Goal: Transaction & Acquisition: Subscribe to service/newsletter

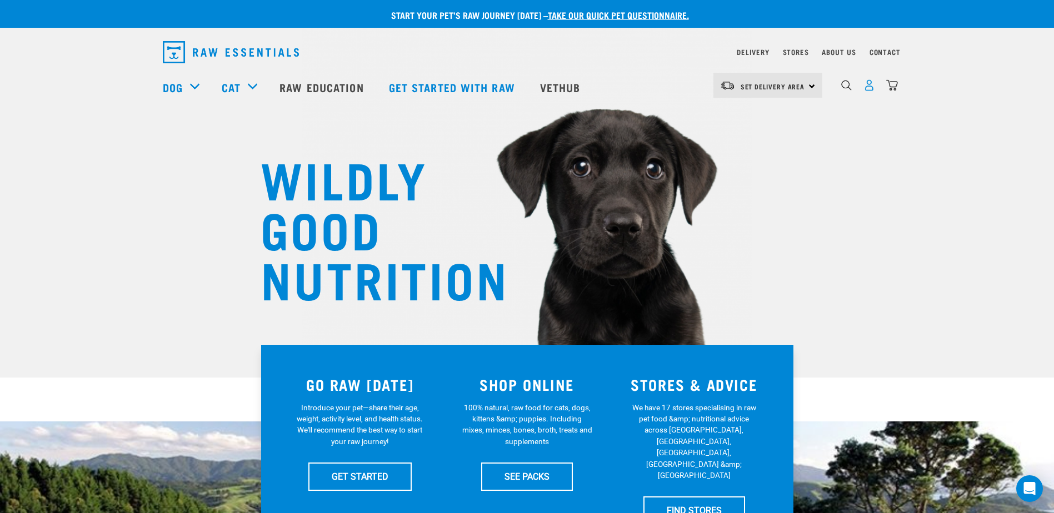
click at [871, 89] on img "dropdown navigation" at bounding box center [870, 85] width 12 height 12
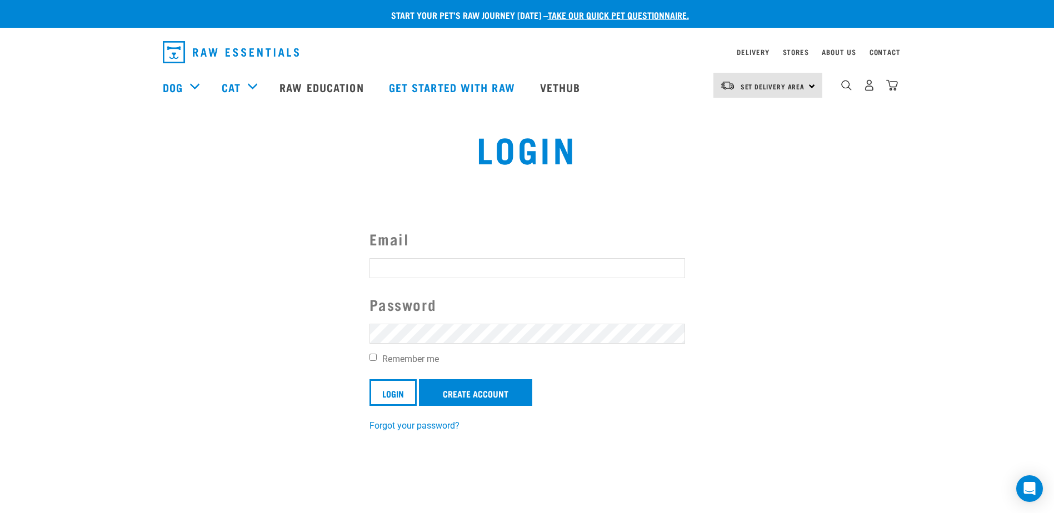
click at [611, 267] on input "Email" at bounding box center [528, 268] width 316 height 20
type input "[EMAIL_ADDRESS][DOMAIN_NAME]"
click at [443, 392] on link "Create Account" at bounding box center [475, 393] width 113 height 27
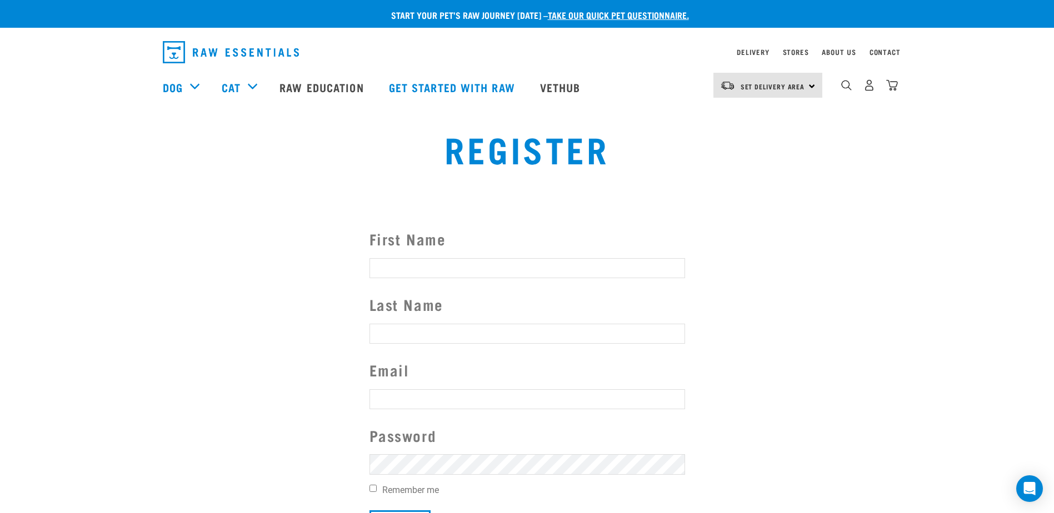
click at [468, 269] on input "First Name" at bounding box center [528, 268] width 316 height 20
type input "Emma"
type input "Raphael"
type input "[EMAIL_ADDRESS][DOMAIN_NAME]"
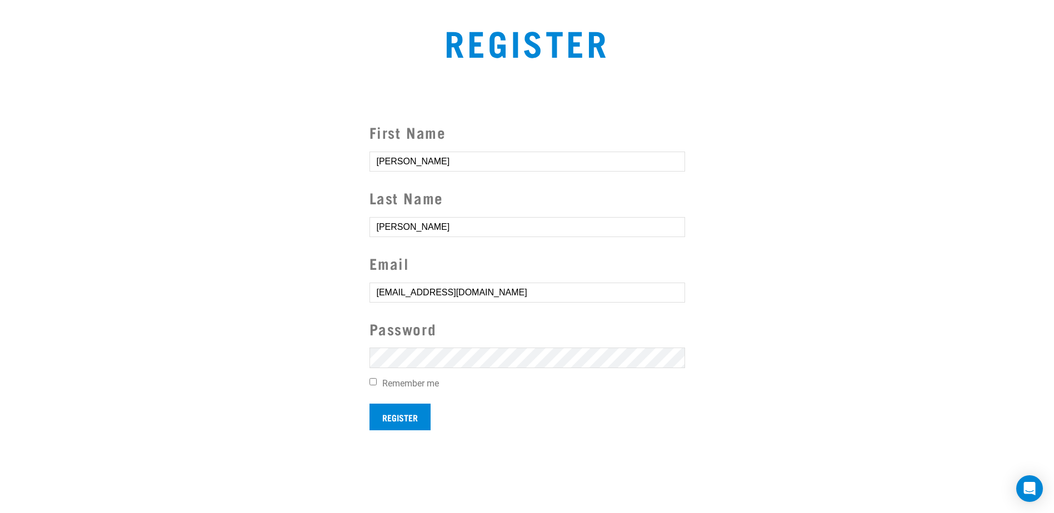
scroll to position [111, 0]
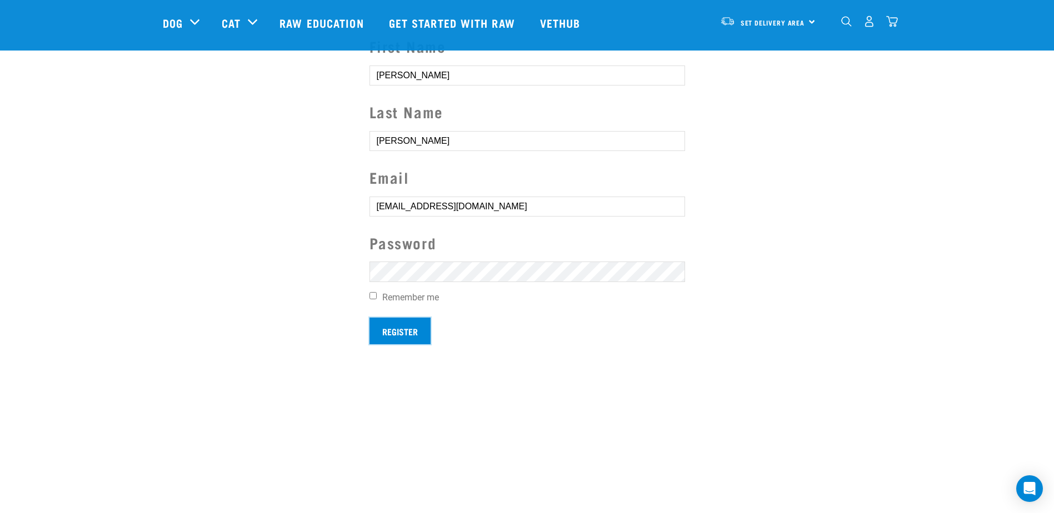
click at [398, 327] on input "Register" at bounding box center [400, 331] width 61 height 27
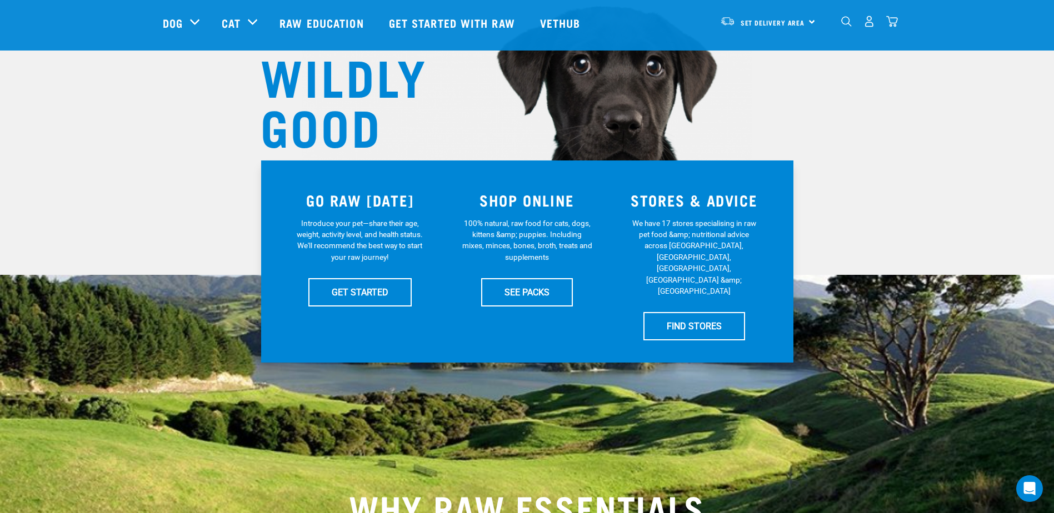
scroll to position [111, 0]
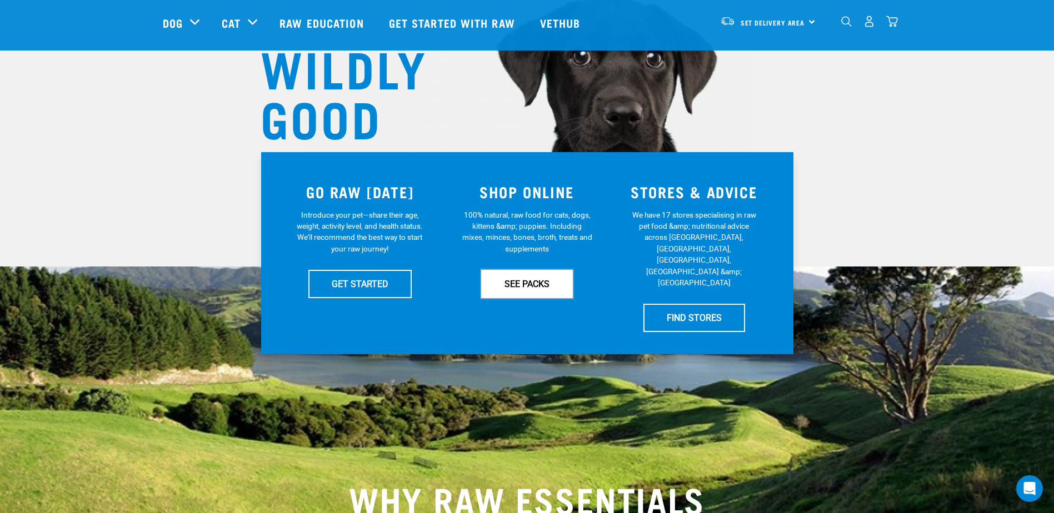
click at [522, 277] on link "SEE PACKS" at bounding box center [527, 284] width 92 height 28
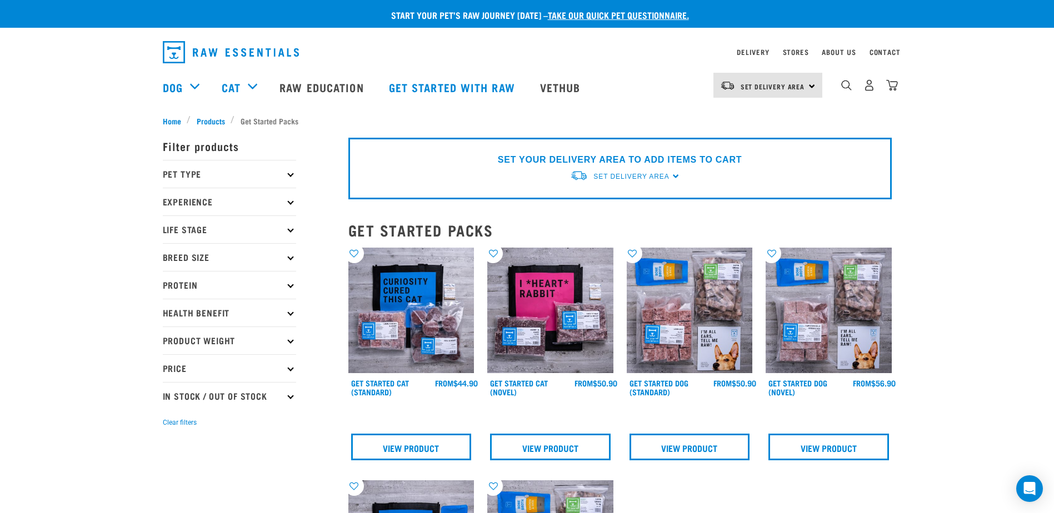
click at [184, 340] on p "Product Weight" at bounding box center [229, 341] width 133 height 28
click at [172, 406] on label "Bulk" at bounding box center [188, 408] width 39 height 14
click at [170, 406] on input "Bulk" at bounding box center [166, 405] width 7 height 7
checkbox input "true"
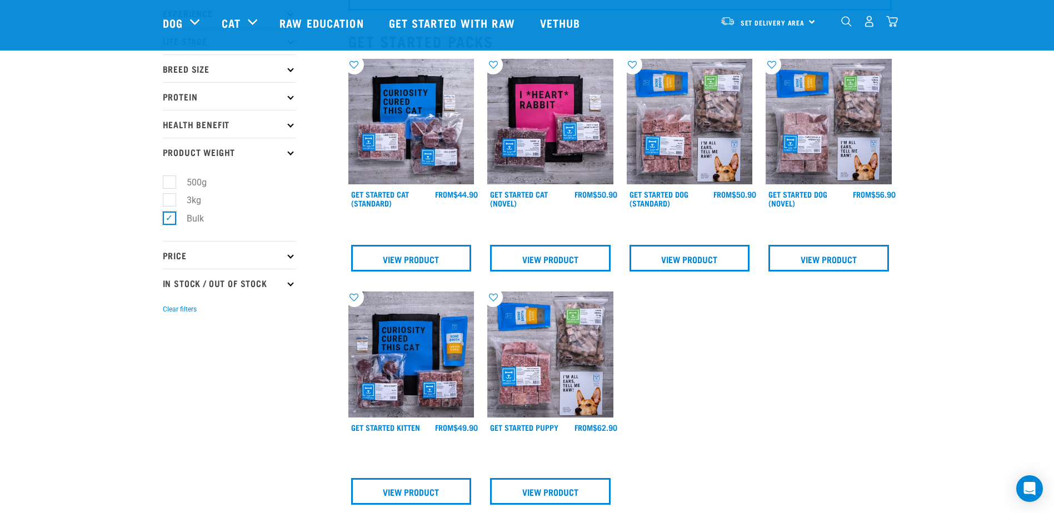
scroll to position [166, 0]
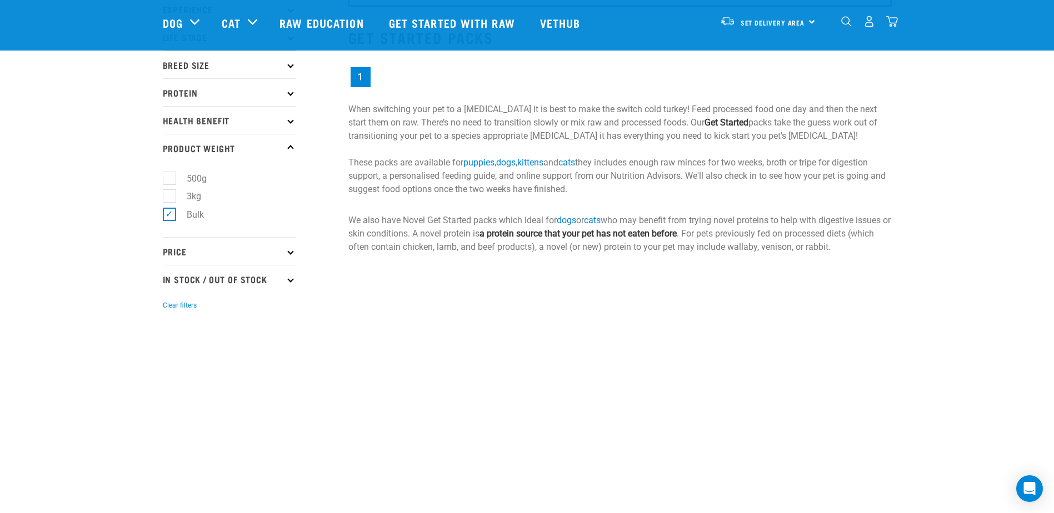
scroll to position [56, 0]
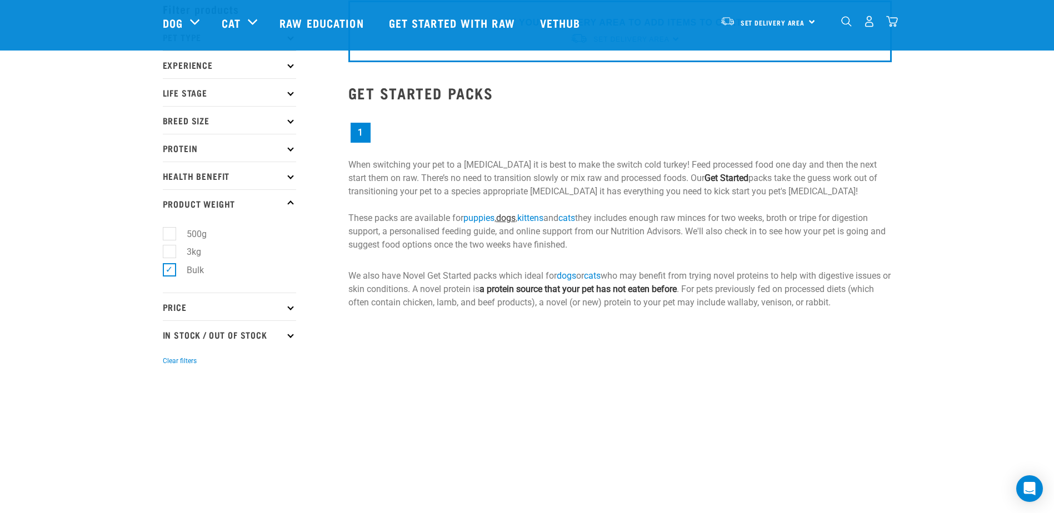
click at [511, 215] on link "dogs" at bounding box center [505, 218] width 19 height 11
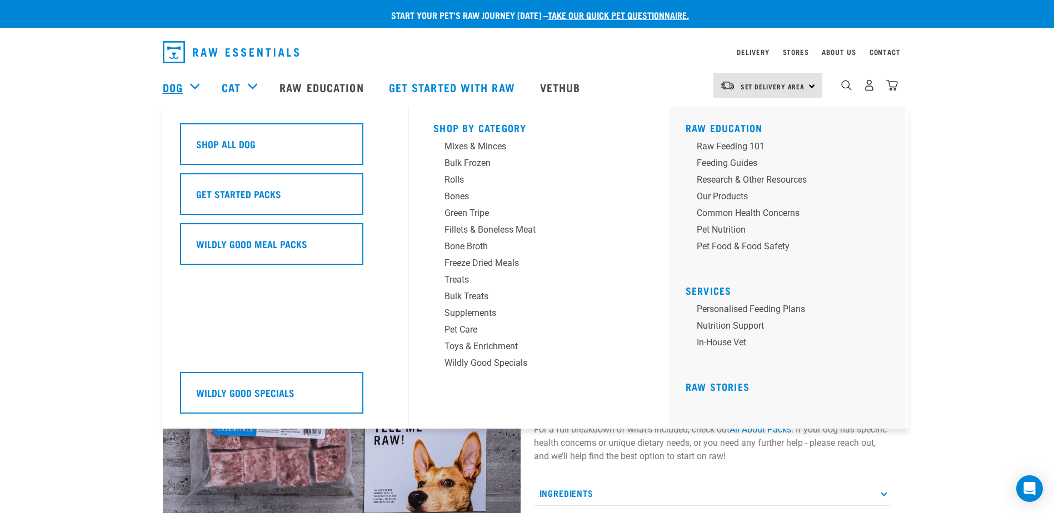
click at [177, 88] on link "Dog" at bounding box center [173, 87] width 20 height 17
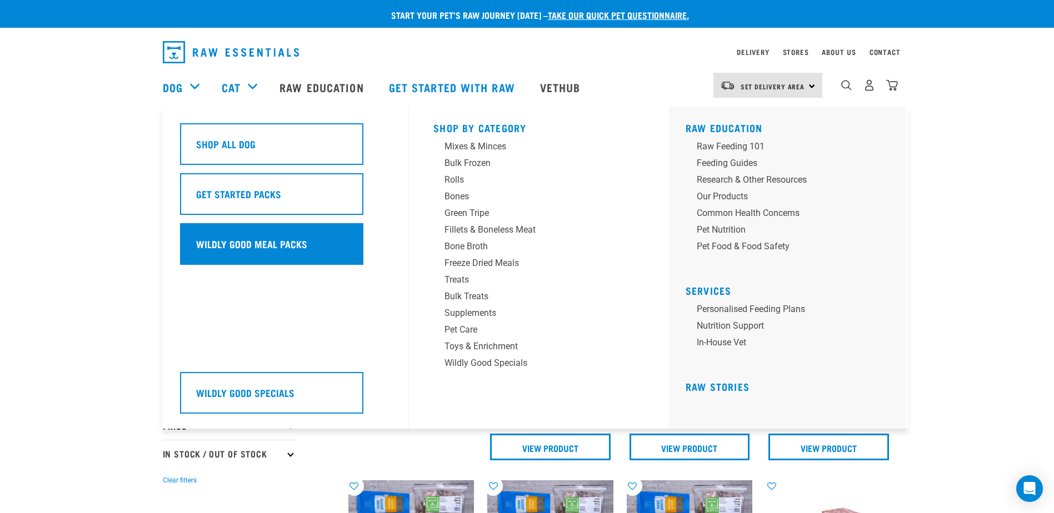
click at [205, 237] on div "Wildly Good Meal Packs" at bounding box center [271, 244] width 183 height 42
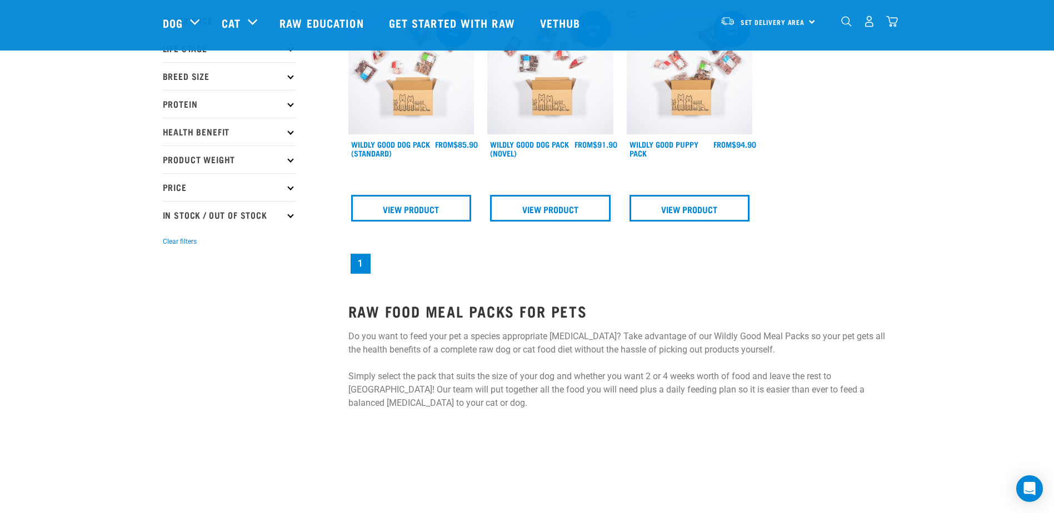
scroll to position [167, 0]
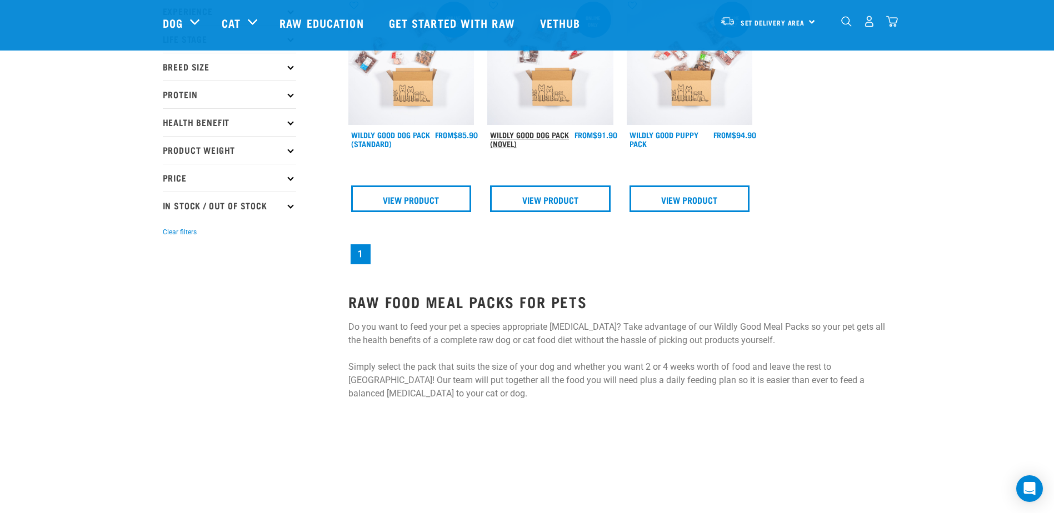
click at [530, 134] on link "Wildly Good Dog Pack (Novel)" at bounding box center [529, 139] width 79 height 13
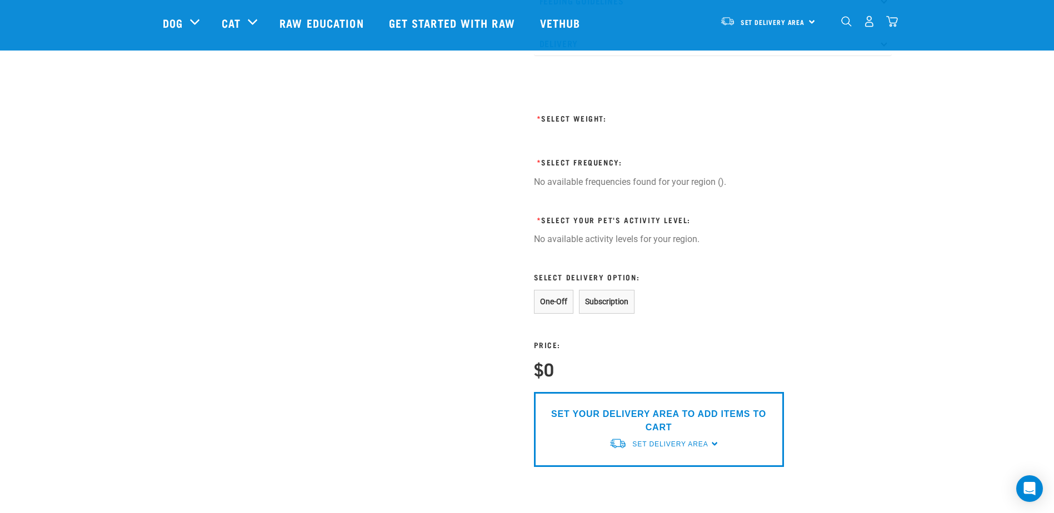
scroll to position [611, 0]
click at [596, 315] on button "Subscription" at bounding box center [607, 303] width 56 height 24
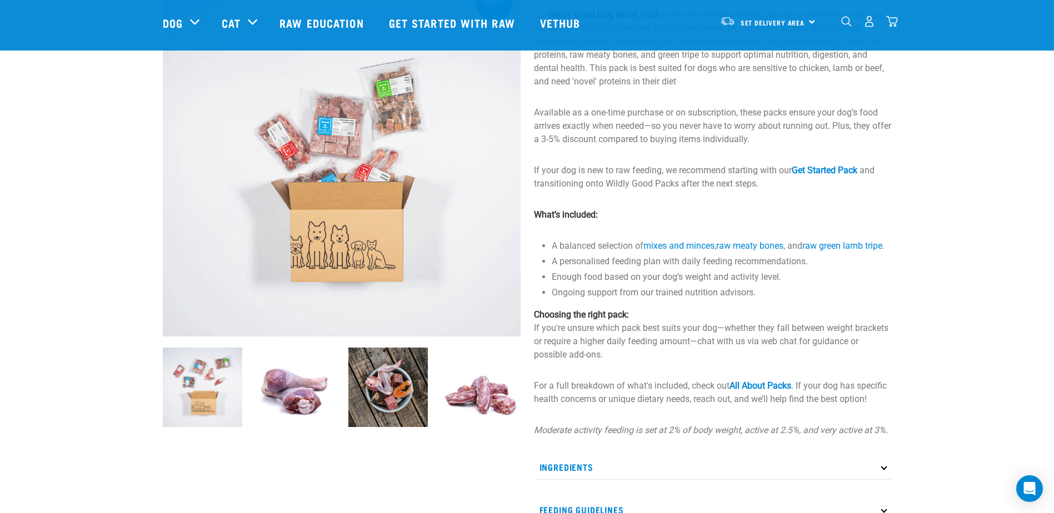
scroll to position [0, 0]
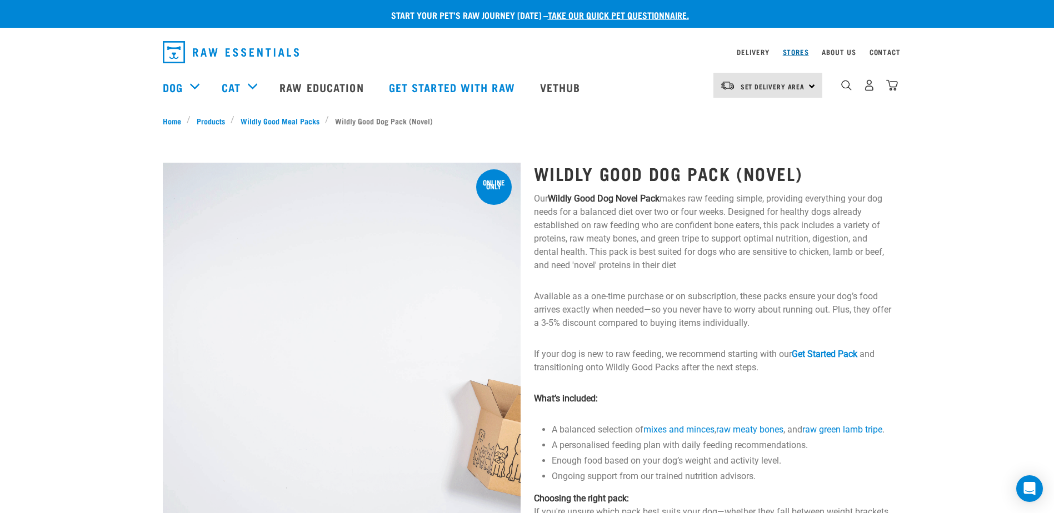
click at [798, 53] on link "Stores" at bounding box center [796, 52] width 26 height 4
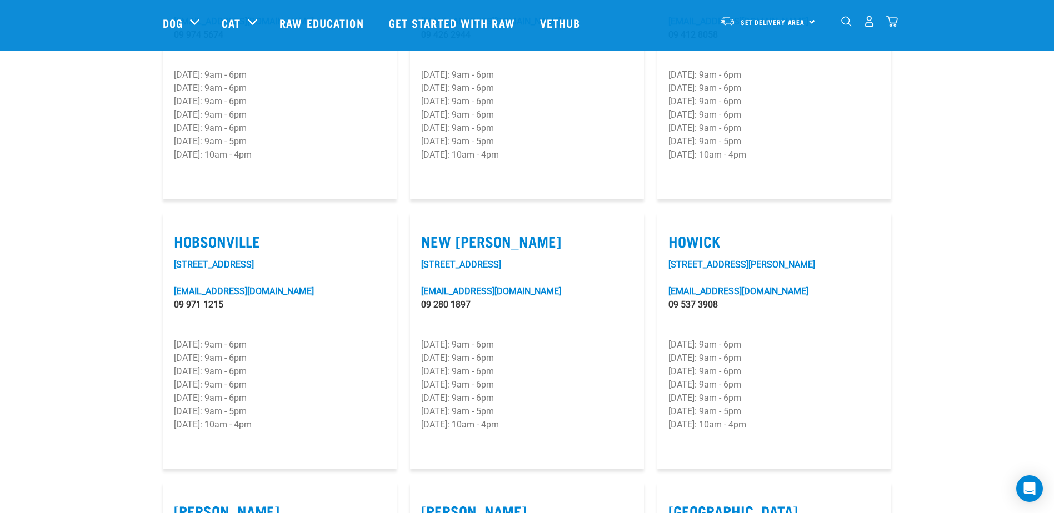
scroll to position [722, 0]
